Goal: Task Accomplishment & Management: Manage account settings

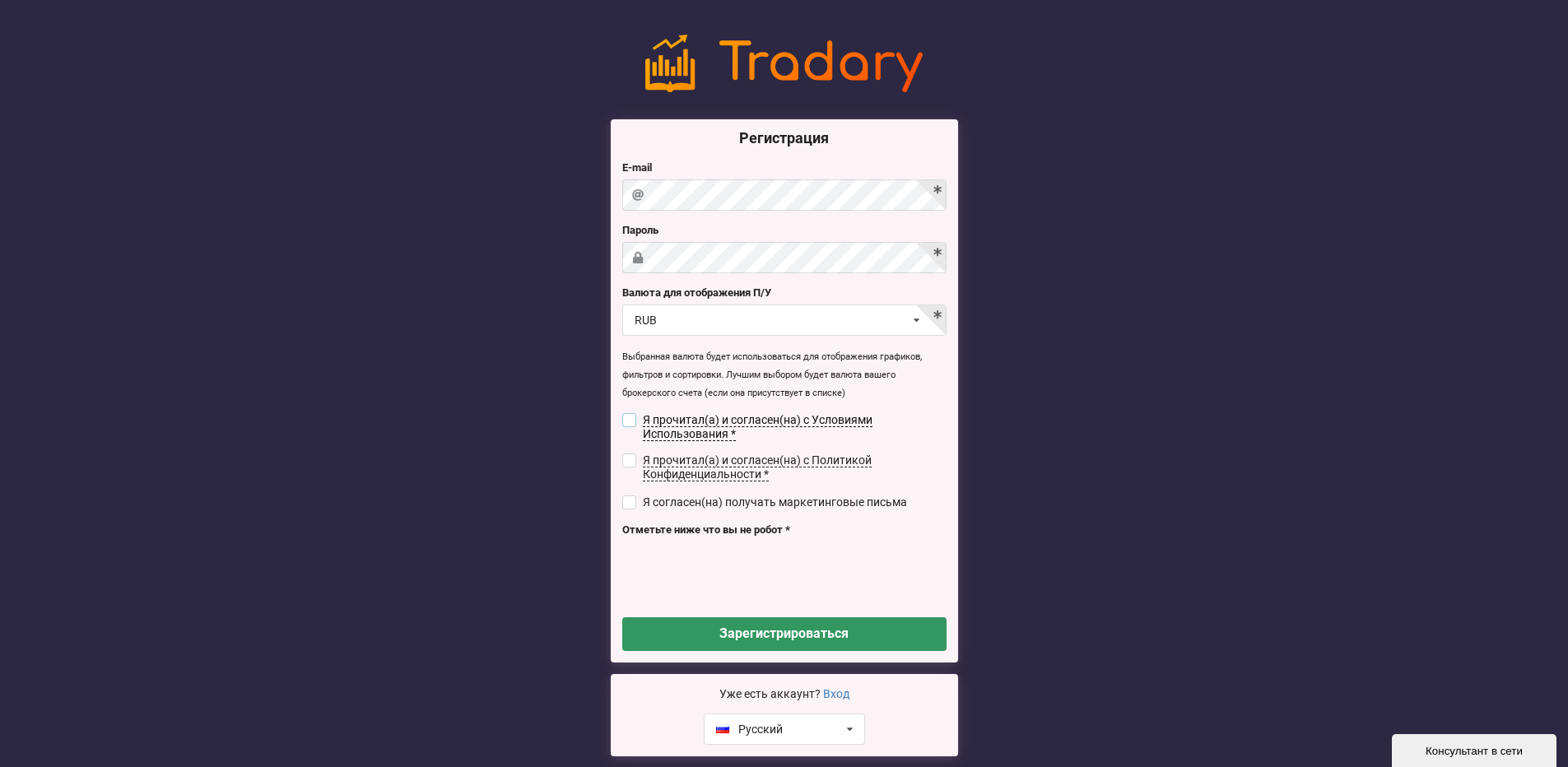
click at [626, 420] on input "checkbox" at bounding box center [629, 420] width 14 height 14
checkbox input "true"
drag, startPoint x: 636, startPoint y: 456, endPoint x: 633, endPoint y: 469, distance: 13.3
click at [636, 456] on label "Я прочитал(а) и согласен(на) с Политикой Конфиденциальности *" at bounding box center [784, 468] width 325 height 28
click at [631, 464] on input "checkbox" at bounding box center [629, 461] width 14 height 14
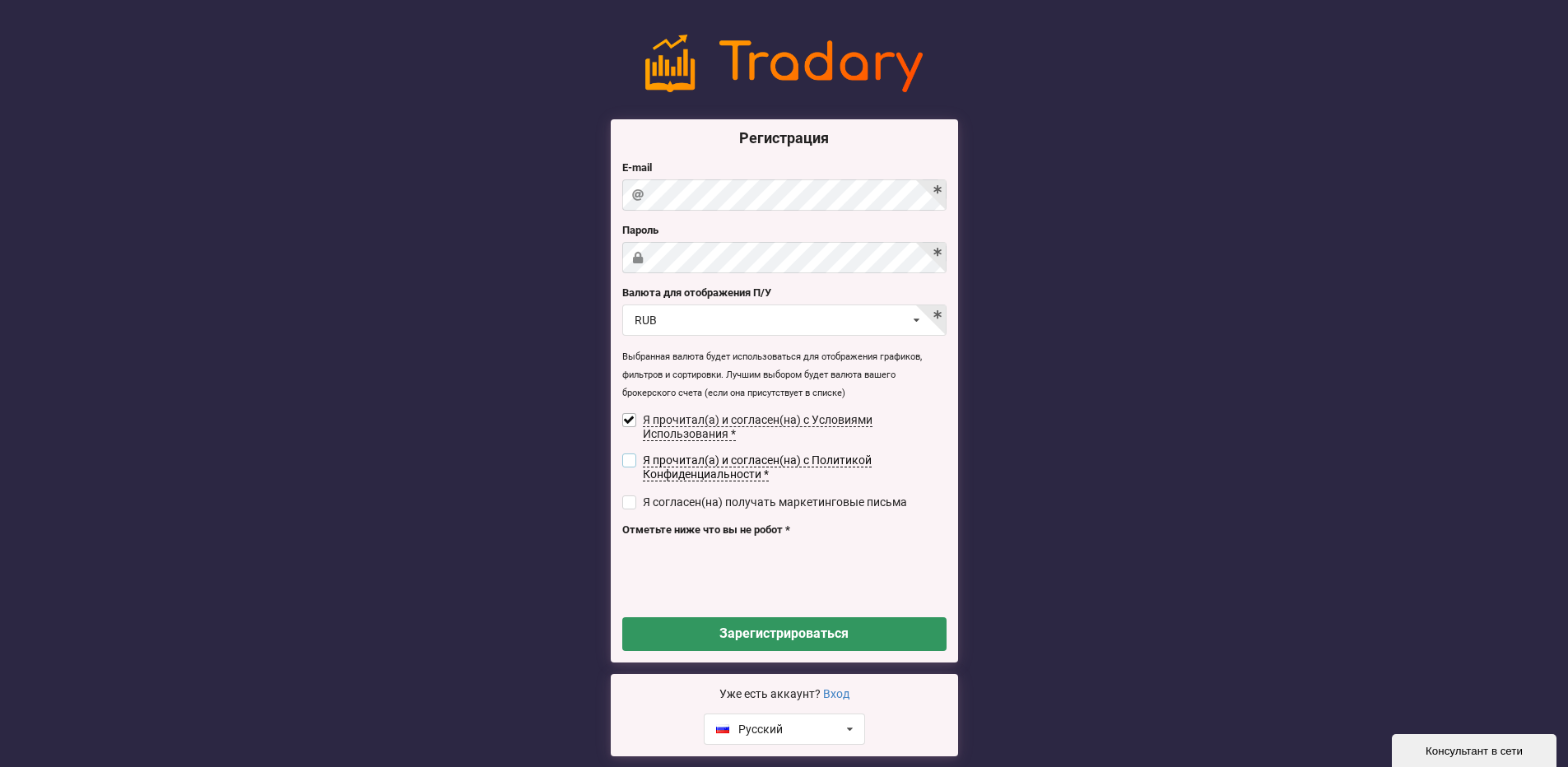
checkbox input "true"
click at [630, 501] on input "checkbox" at bounding box center [629, 502] width 14 height 14
checkbox input "true"
click at [710, 617] on button "Зарегистрироваться" at bounding box center [784, 634] width 325 height 34
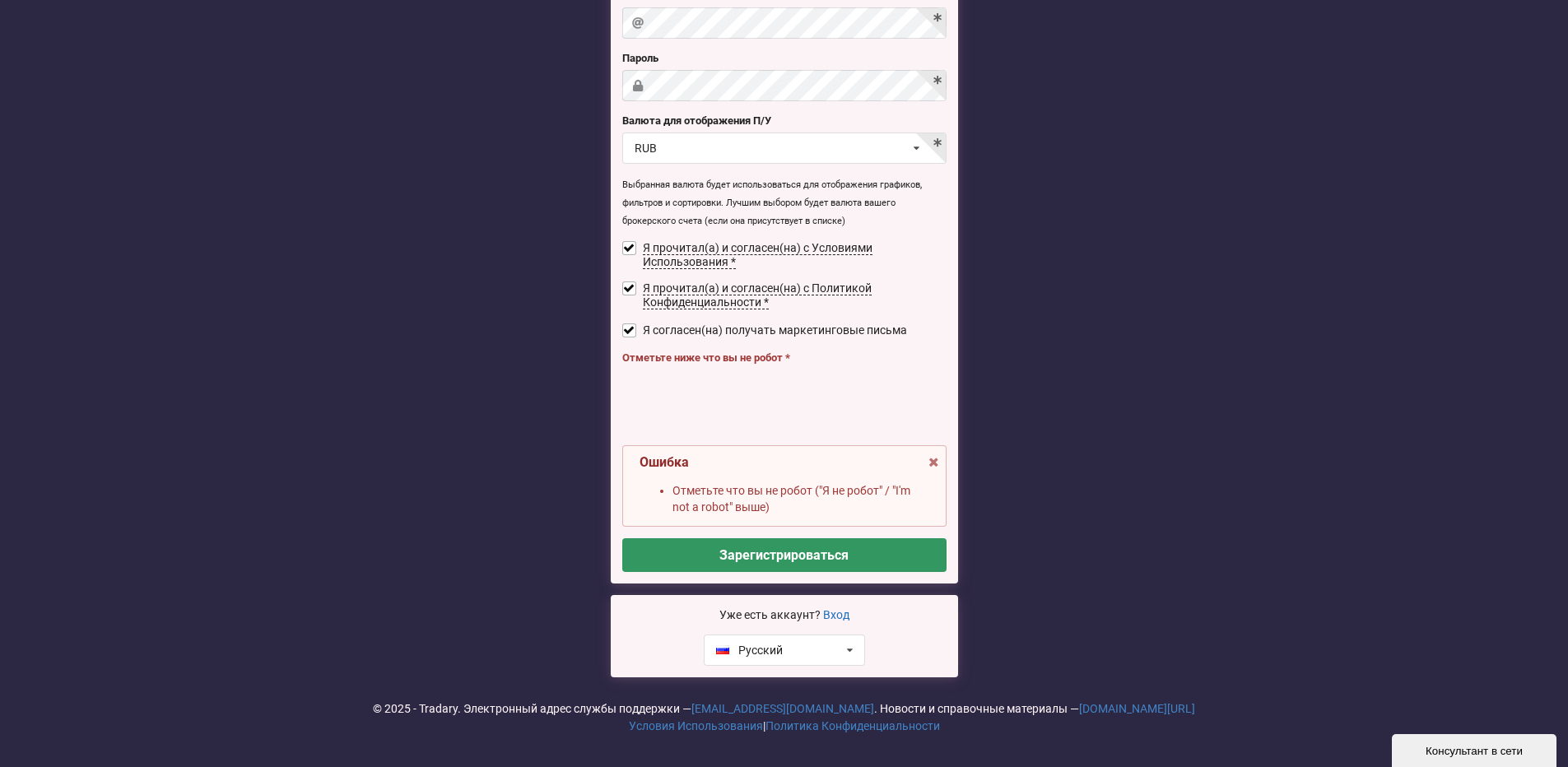
click at [834, 613] on link "Вход" at bounding box center [836, 615] width 27 height 13
checkbox input "false"
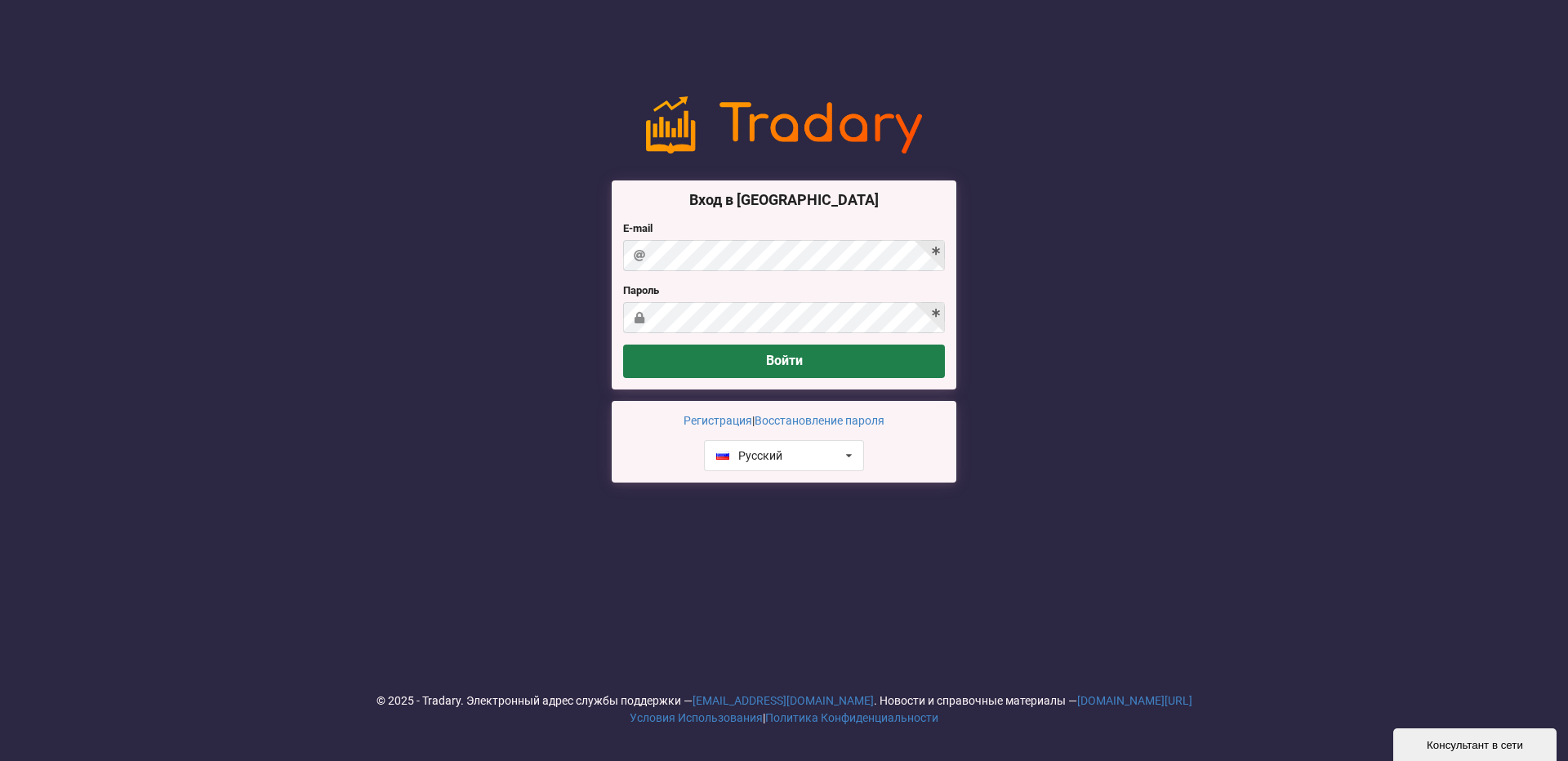
click at [746, 357] on button "Войти" at bounding box center [784, 362] width 322 height 33
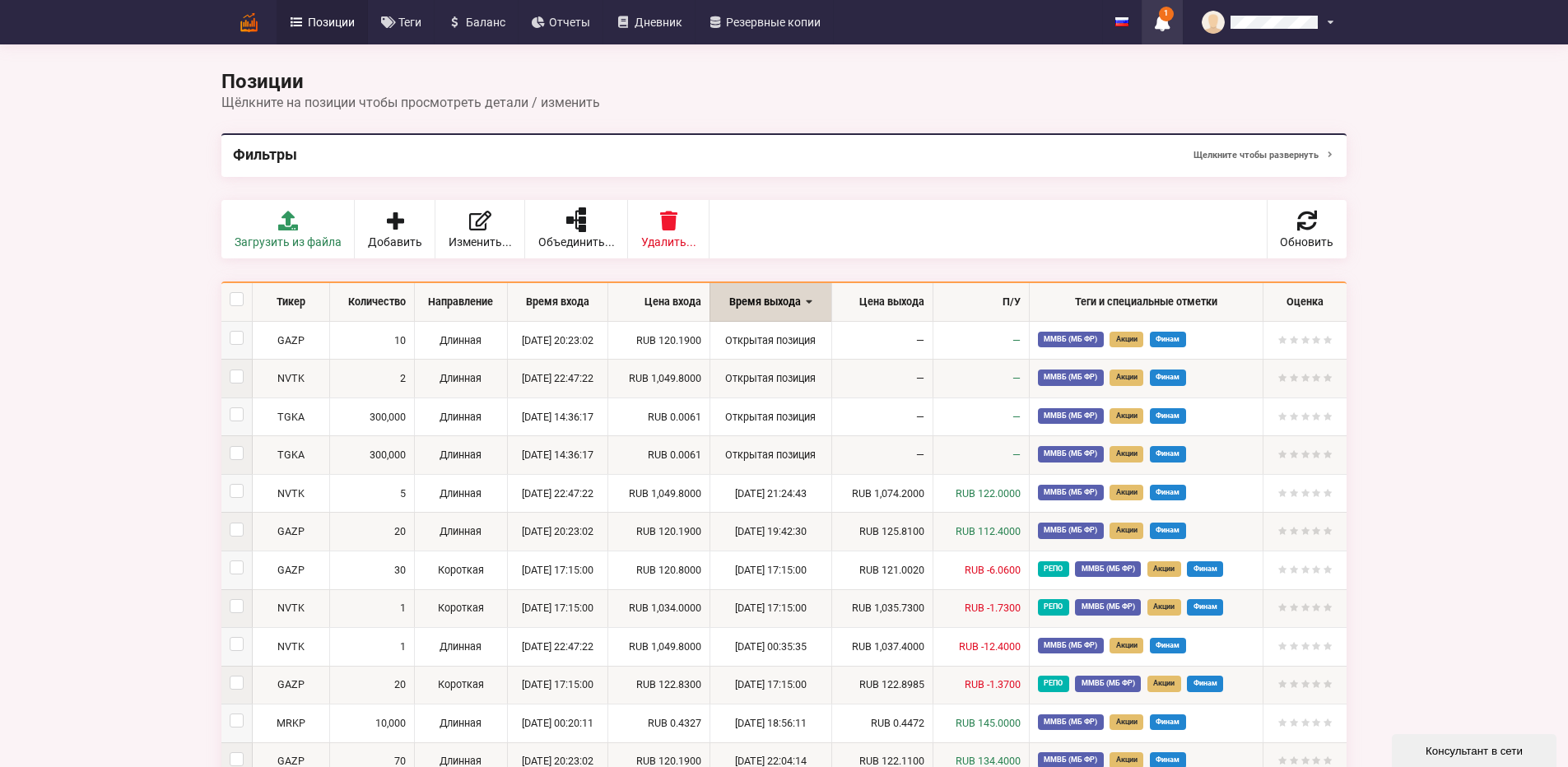
click at [1169, 19] on icon at bounding box center [1161, 23] width 15 height 18
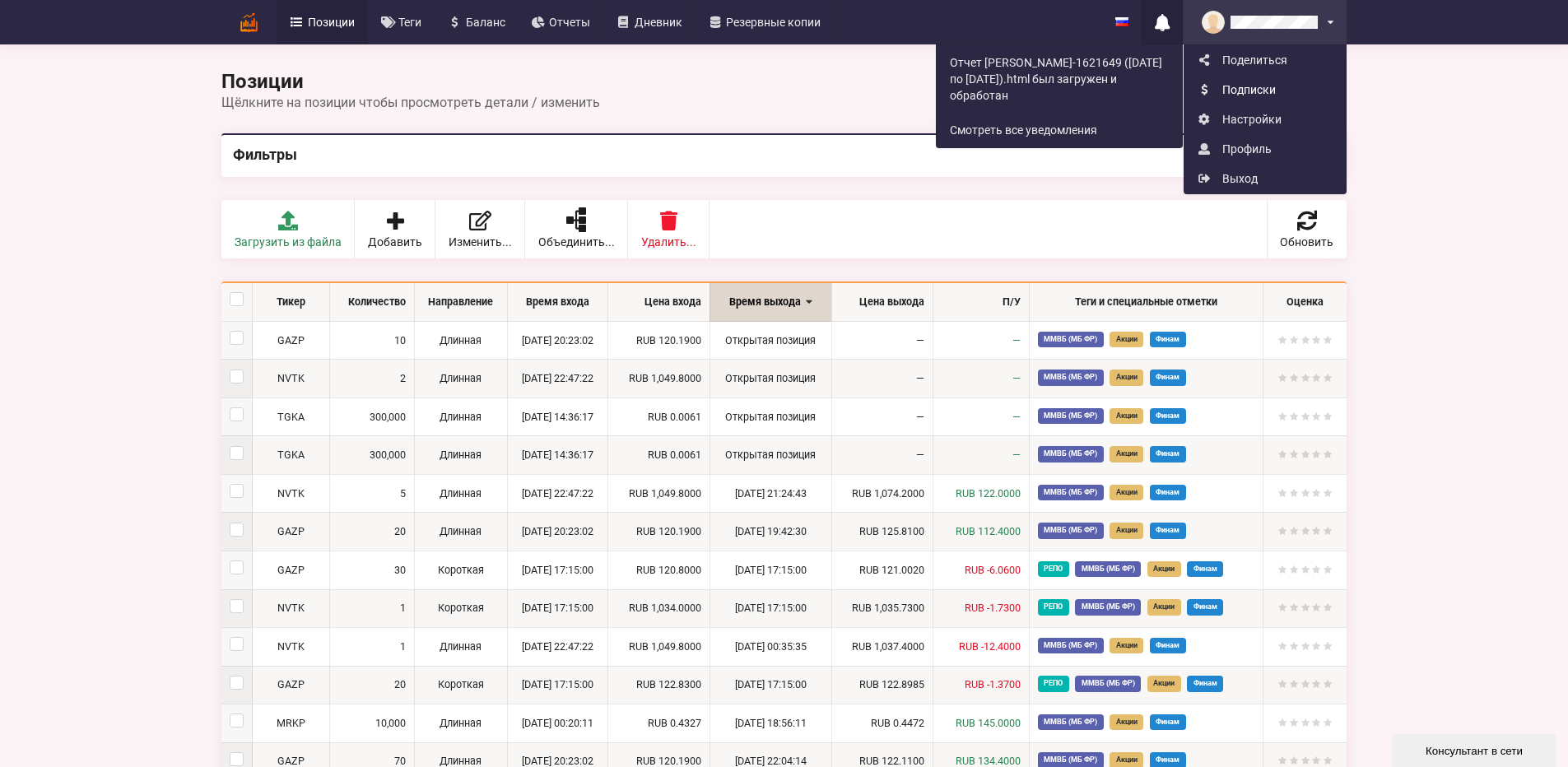
click at [1345, 87] on link "Подписки" at bounding box center [1265, 89] width 161 height 29
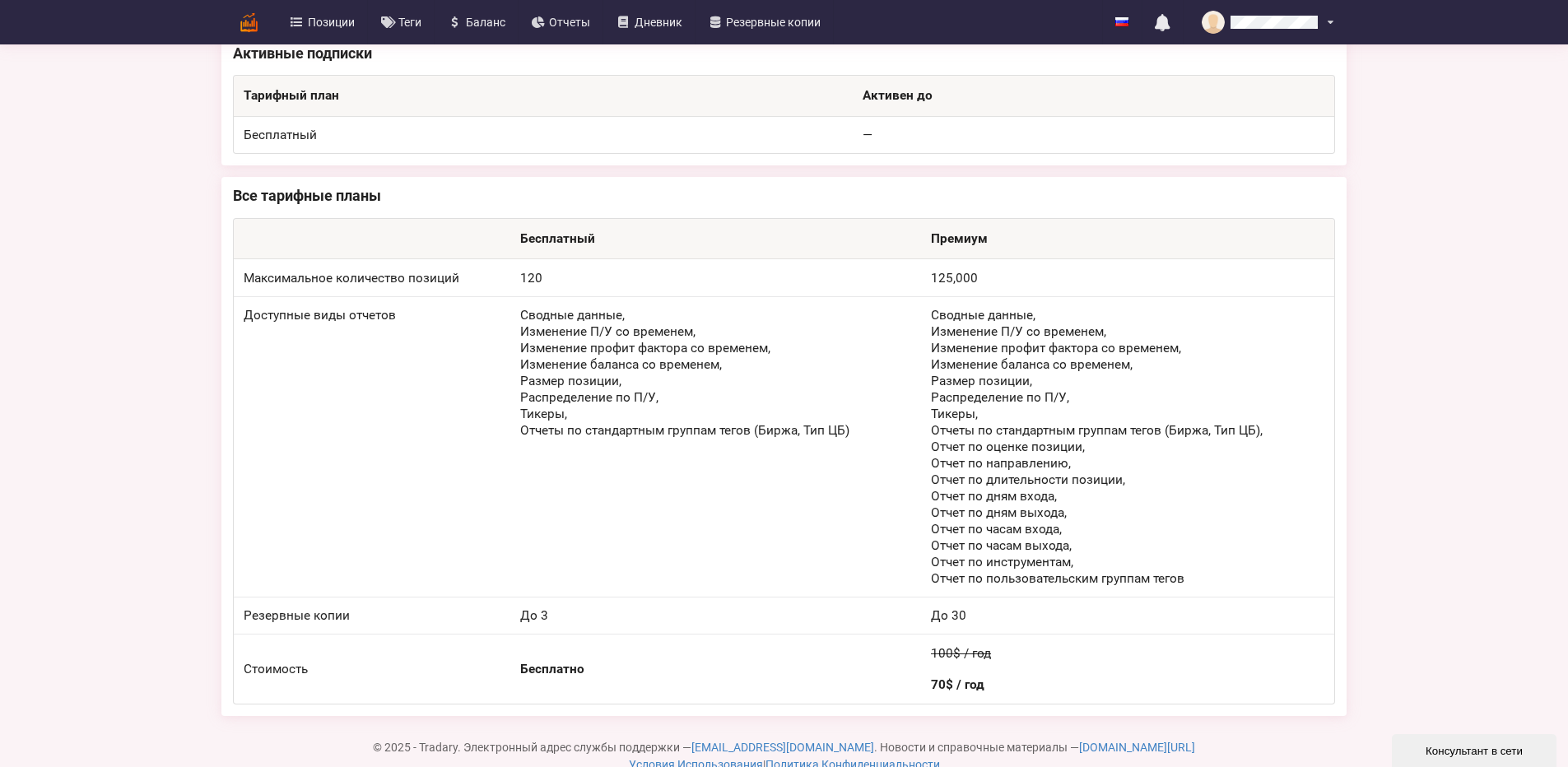
scroll to position [120, 0]
